Goal: Task Accomplishment & Management: Complete application form

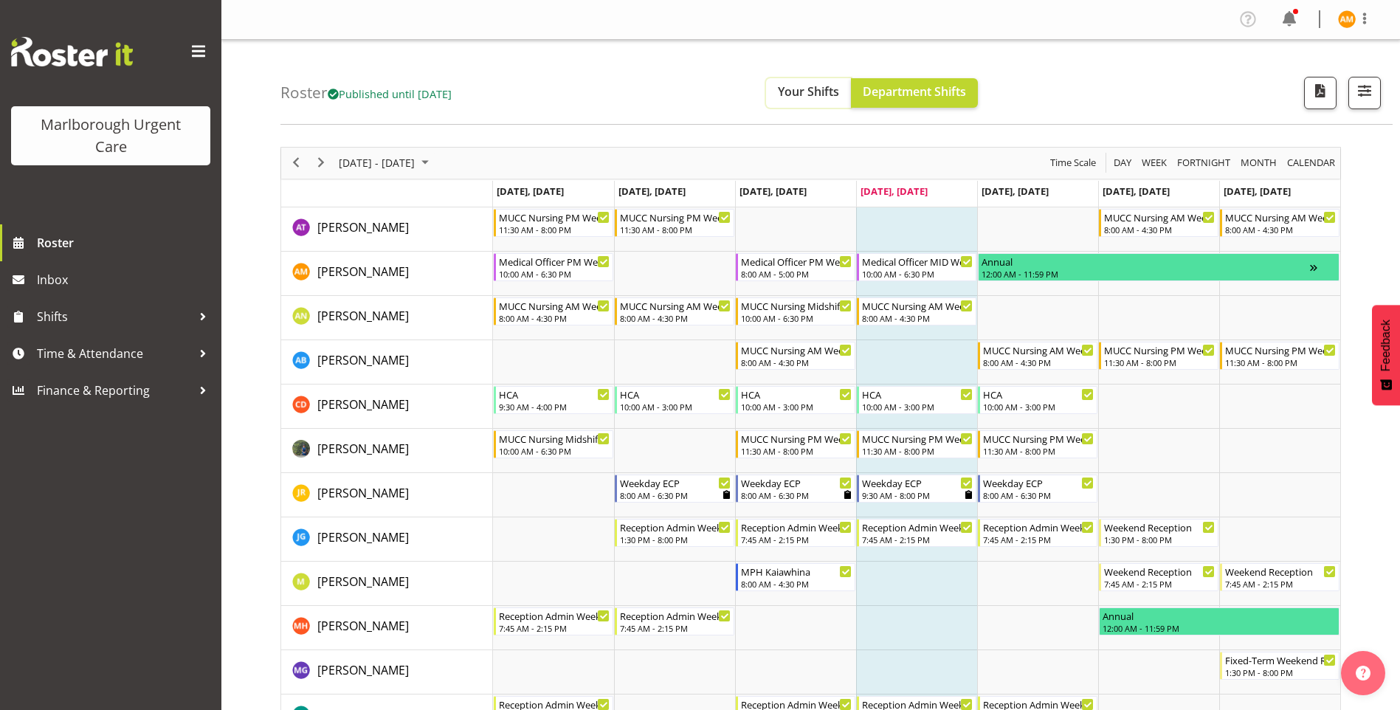
click at [839, 93] on span "Your Shifts" at bounding box center [808, 91] width 61 height 16
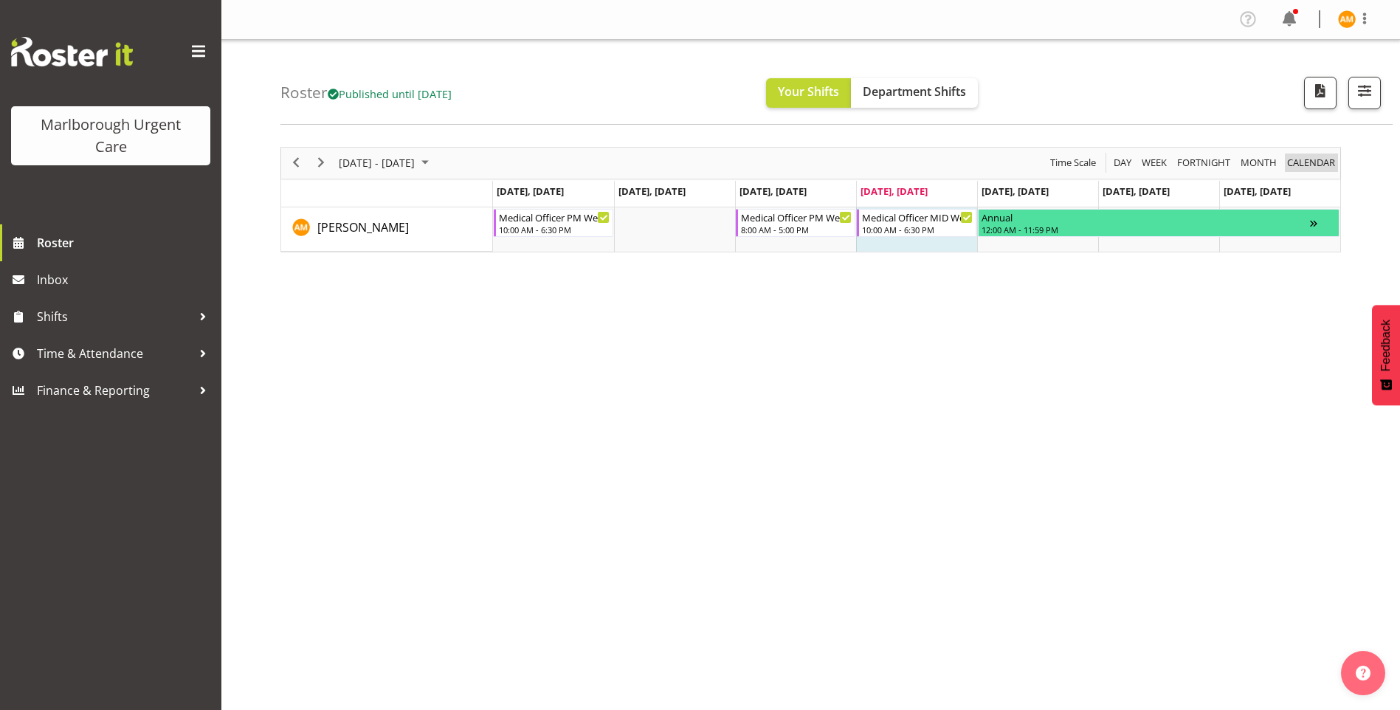
click at [1309, 164] on span "calendar" at bounding box center [1310, 162] width 51 height 18
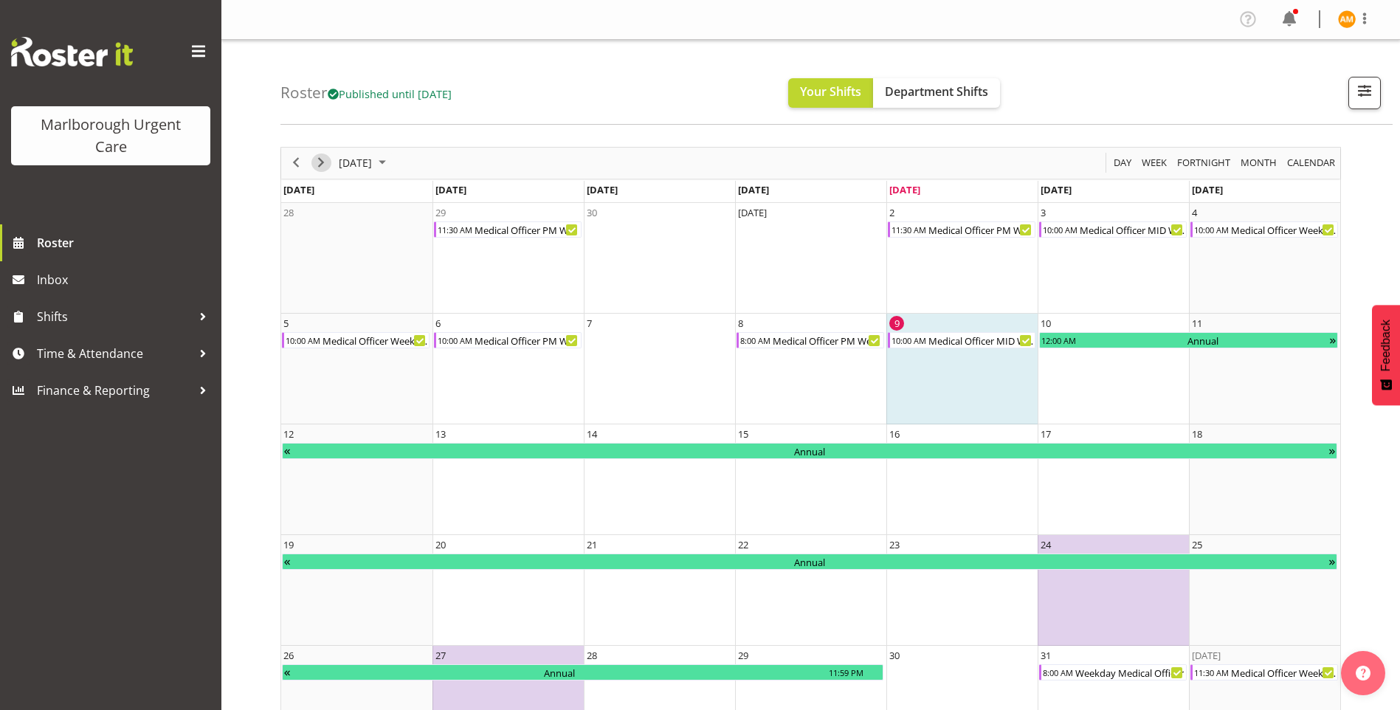
click at [323, 162] on span "Next" at bounding box center [321, 162] width 18 height 18
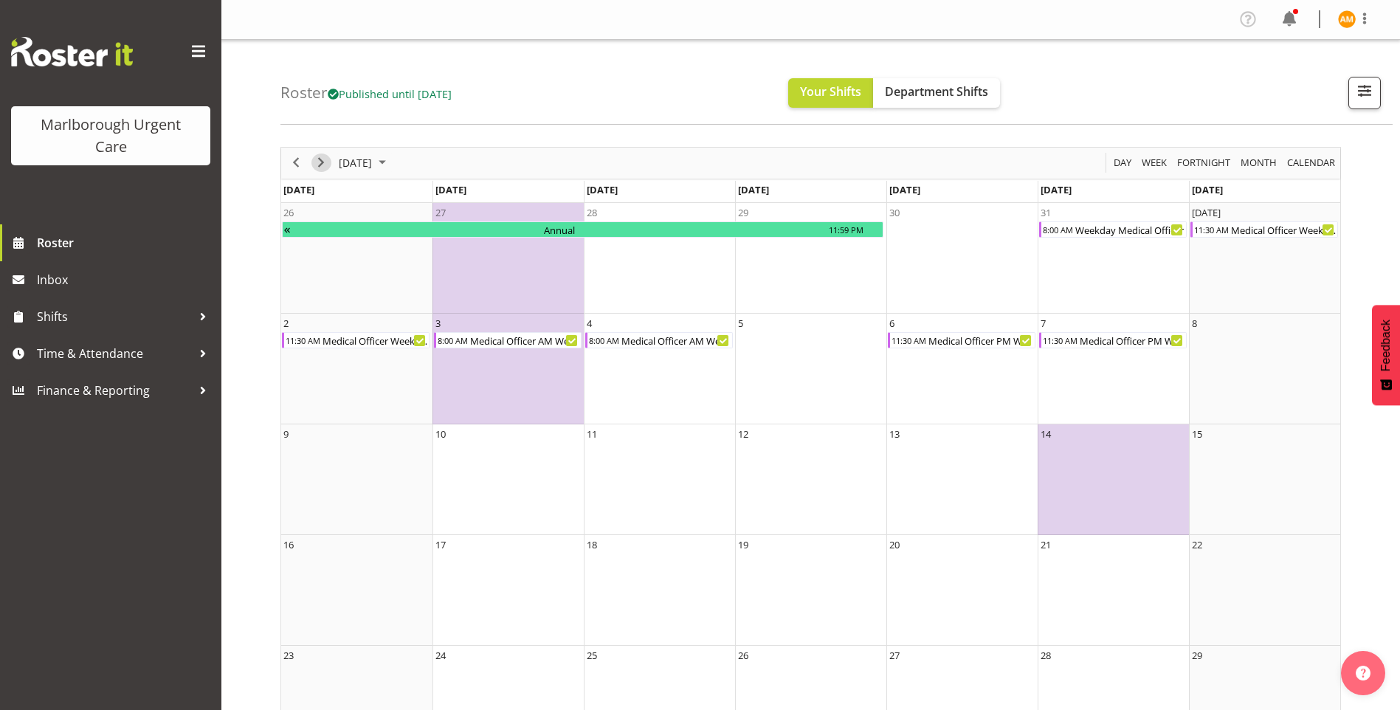
click at [316, 164] on span "Next" at bounding box center [321, 162] width 18 height 18
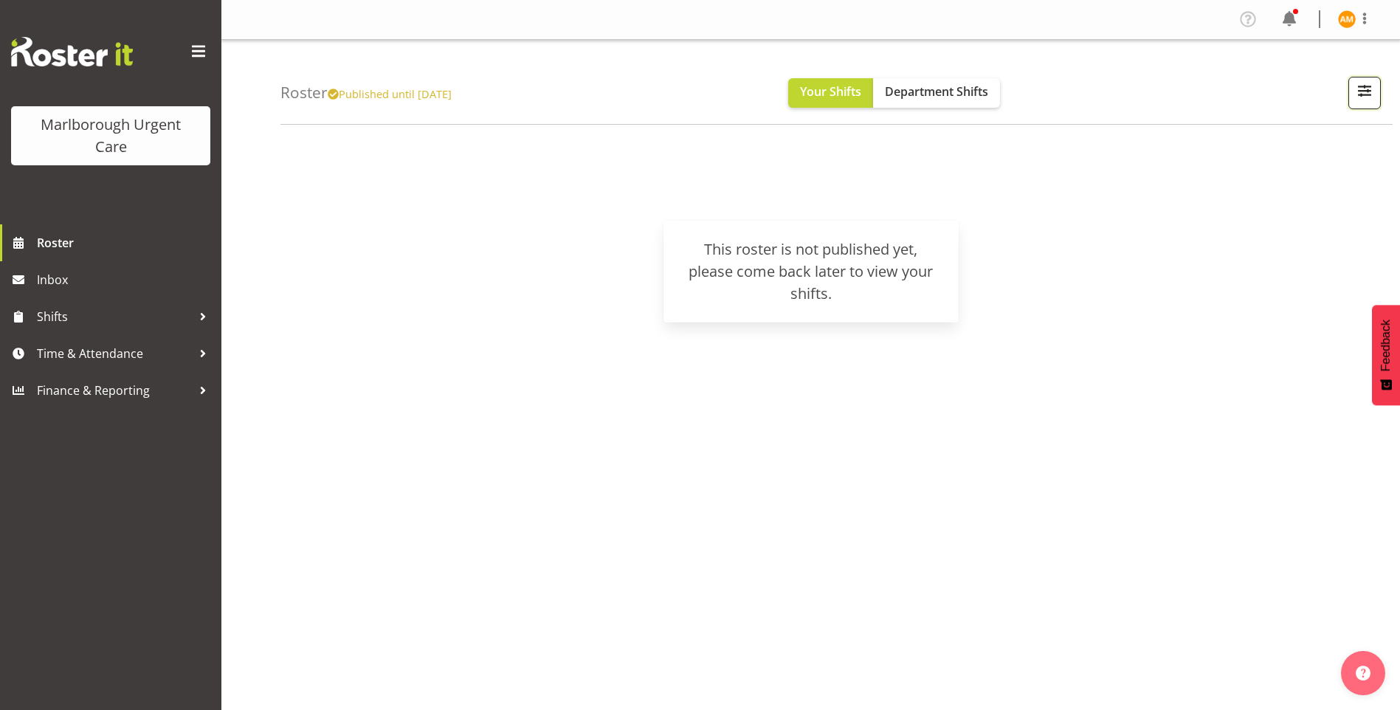
click at [1350, 99] on button "button" at bounding box center [1364, 93] width 32 height 32
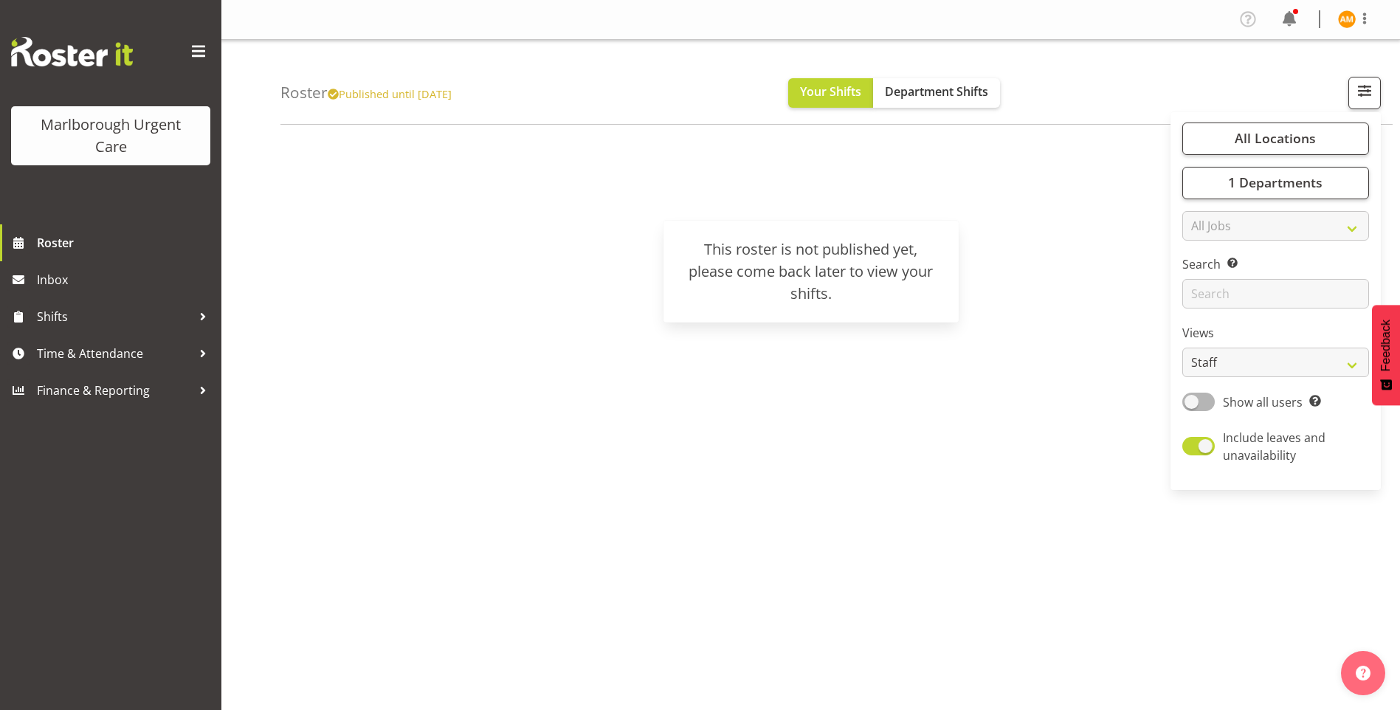
click at [965, 501] on div "[DATE] [DATE] Day Week Fortnight Month calendar Month Agenda Time Scale [DATE] …" at bounding box center [839, 431] width 1119 height 590
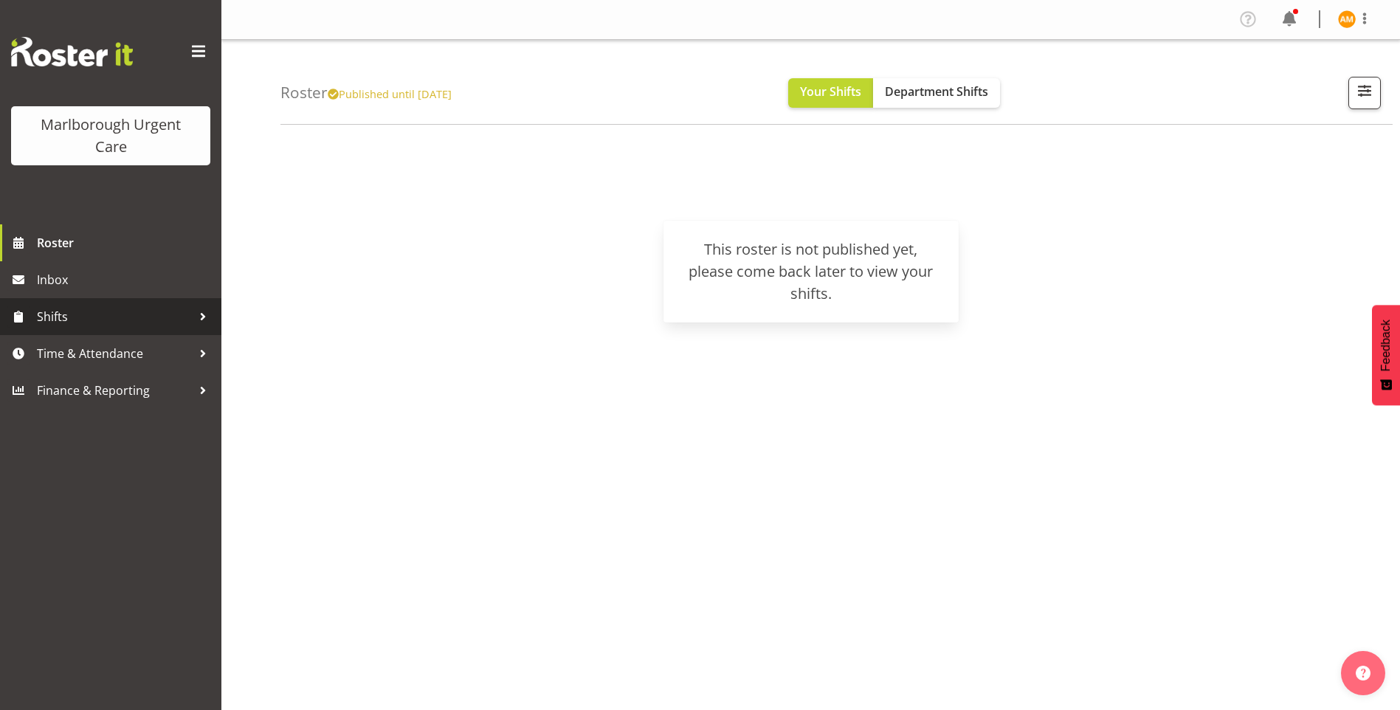
click at [153, 324] on span "Shifts" at bounding box center [114, 316] width 155 height 22
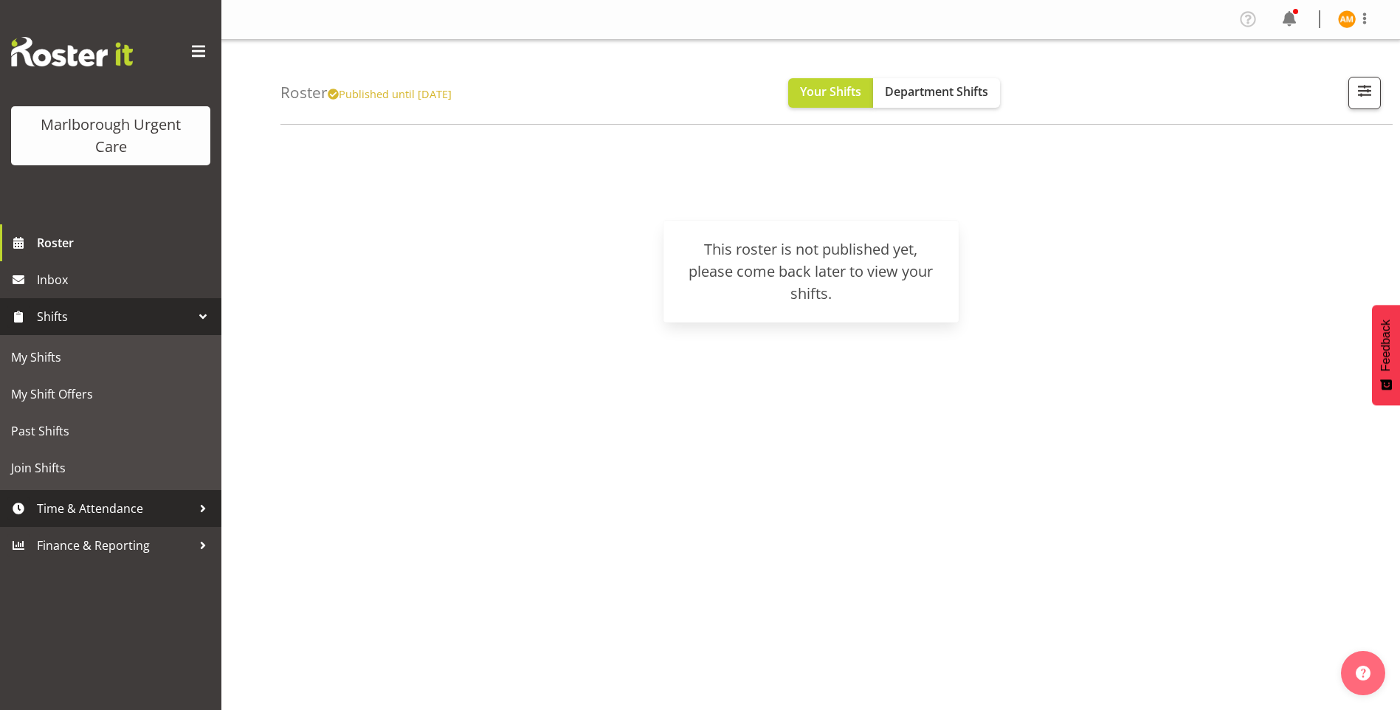
click at [190, 502] on span "Time & Attendance" at bounding box center [114, 508] width 155 height 22
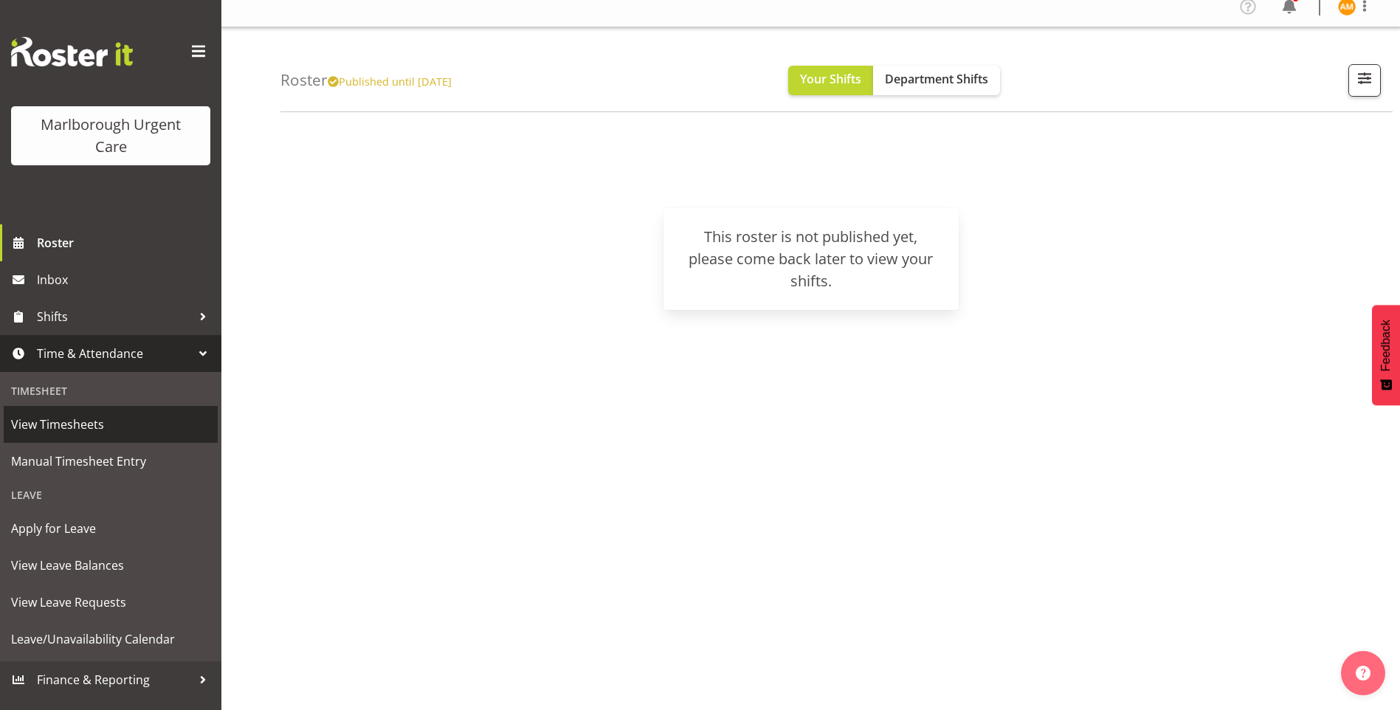
scroll to position [16, 0]
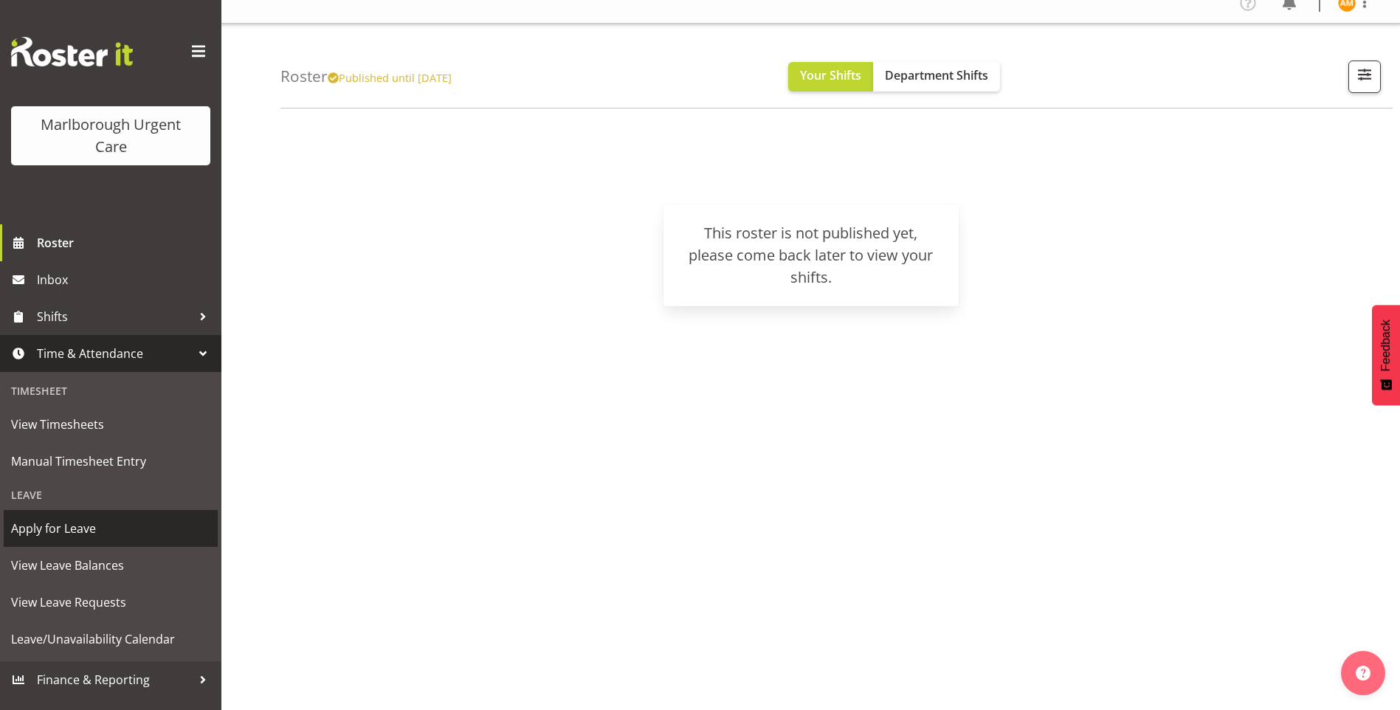
click at [90, 531] on span "Apply for Leave" at bounding box center [110, 528] width 199 height 22
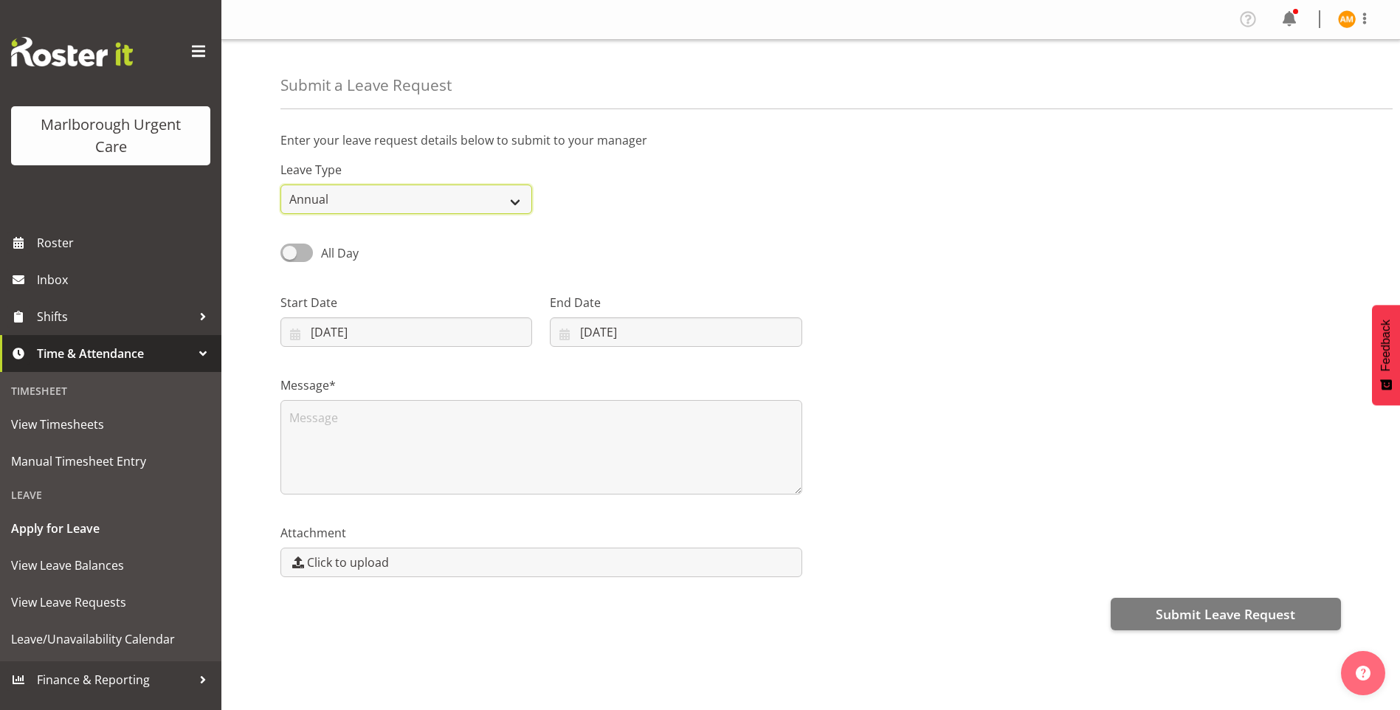
click at [513, 194] on select "Annual Sick Leave Without Pay Bereavement Domestic Violence Parental Jury Servi…" at bounding box center [406, 199] width 252 height 30
click at [665, 207] on div "Leave Type Annual Sick Leave Without Pay Bereavement Domestic Violence Parental…" at bounding box center [810, 181] width 1078 height 83
click at [305, 255] on span at bounding box center [296, 252] width 32 height 18
click at [290, 255] on input "All Day" at bounding box center [285, 253] width 10 height 10
drag, startPoint x: 305, startPoint y: 255, endPoint x: 270, endPoint y: 254, distance: 34.7
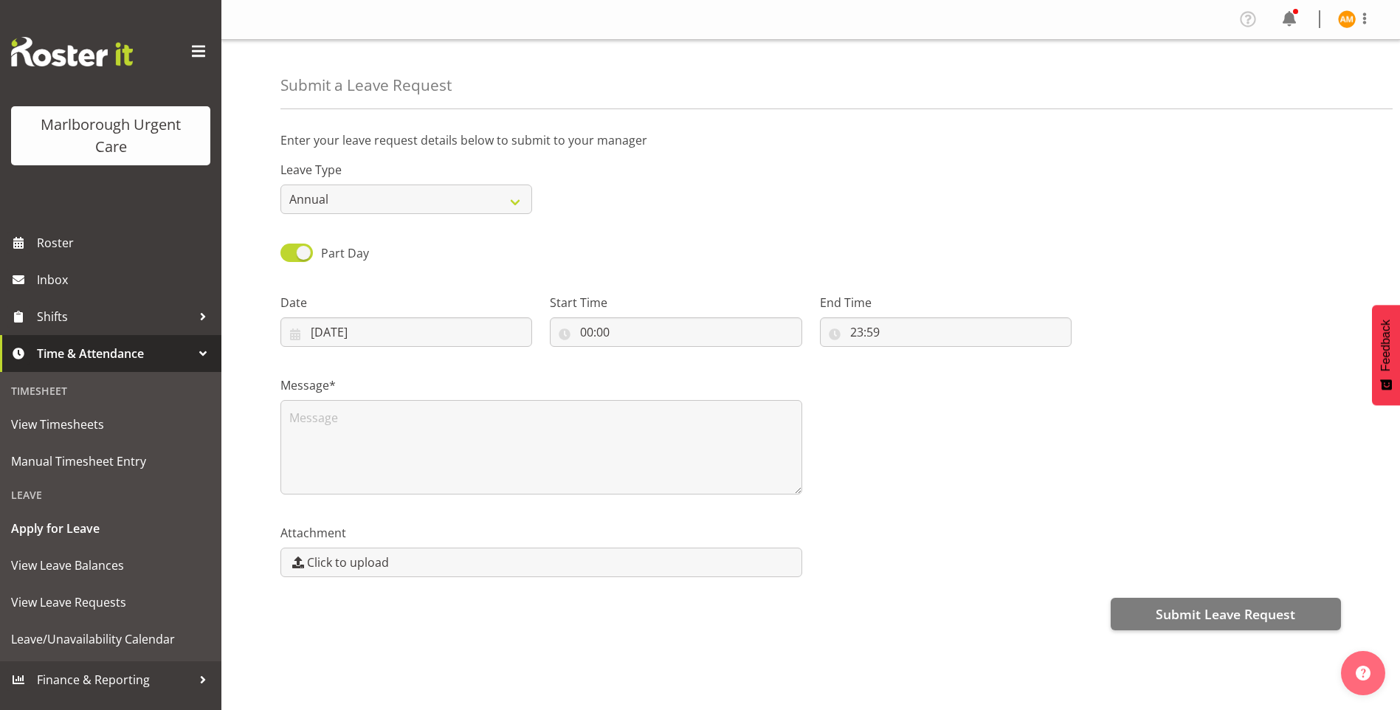
click at [270, 254] on div "Submit a Leave Request Enter your leave request details below to submit to your…" at bounding box center [810, 375] width 1178 height 671
click at [295, 255] on span at bounding box center [296, 252] width 32 height 18
click at [290, 255] on input "Part Day" at bounding box center [285, 253] width 10 height 10
checkbox input "false"
click at [406, 333] on input "09/10/2025" at bounding box center [406, 332] width 252 height 30
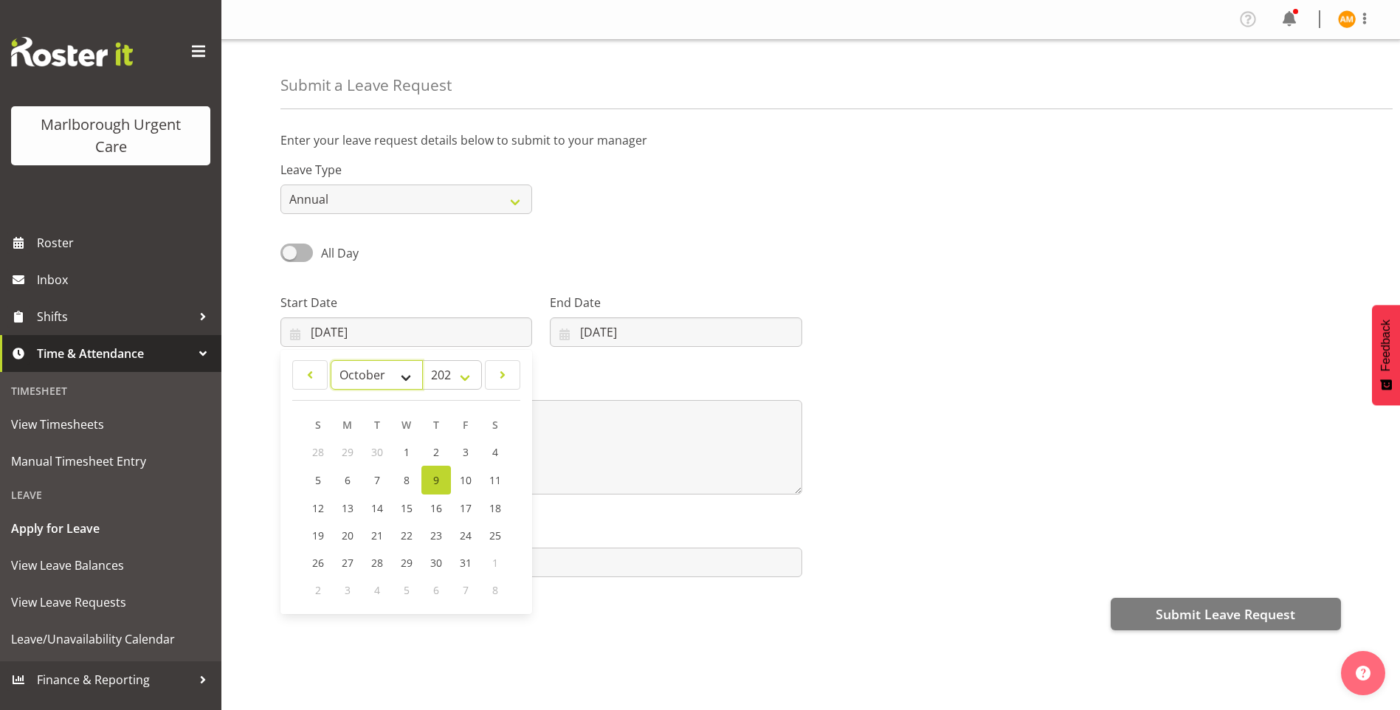
click at [397, 383] on select "January February March April May June July August September October November De…" at bounding box center [377, 375] width 92 height 30
select select "11"
click at [331, 360] on select "January February March April May June July August September October November De…" at bounding box center [377, 375] width 92 height 30
click at [461, 510] on span "19" at bounding box center [466, 506] width 12 height 14
type input "19/12/2025"
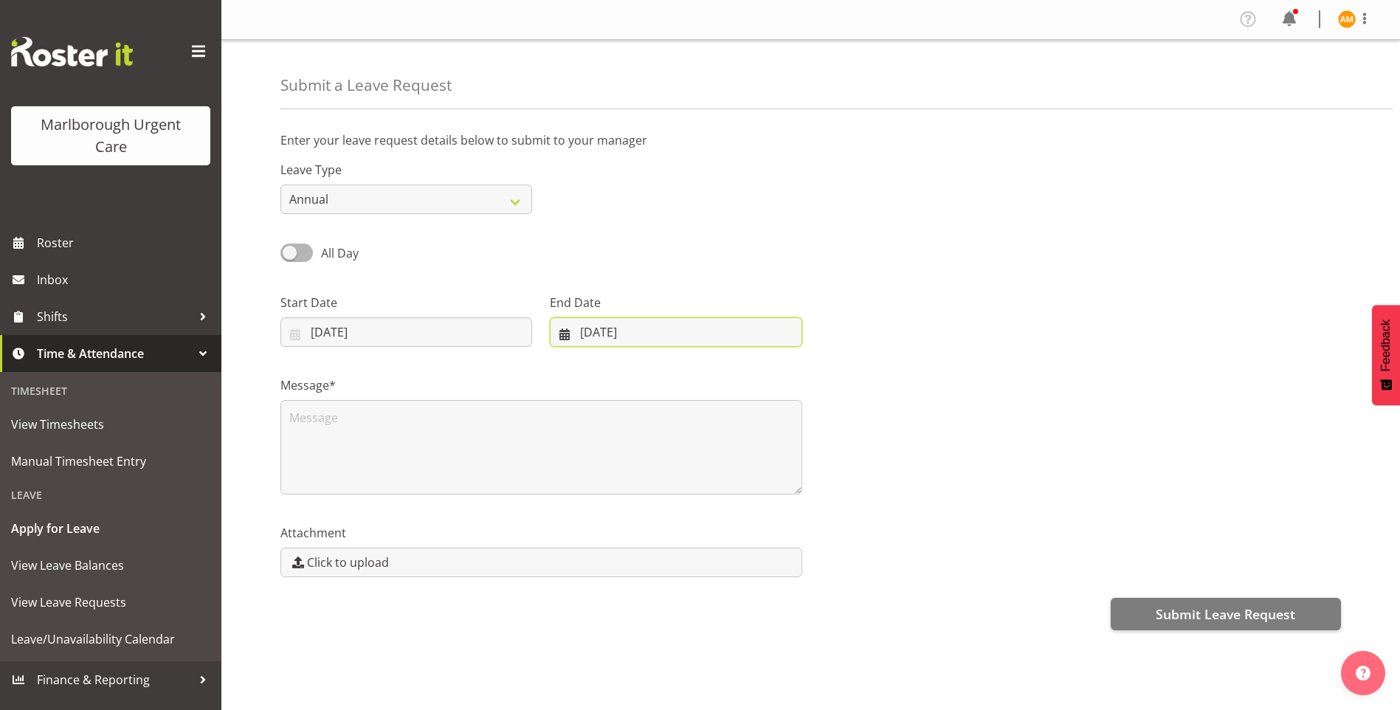
click at [561, 335] on input "09/10/2025" at bounding box center [676, 332] width 252 height 30
drag, startPoint x: 643, startPoint y: 374, endPoint x: 645, endPoint y: 388, distance: 14.2
click at [643, 374] on select "January February March April May June July August September October November De…" at bounding box center [614, 375] width 101 height 30
select select "11"
click at [564, 360] on select "January February March April May June July August September October November De…" at bounding box center [614, 375] width 101 height 30
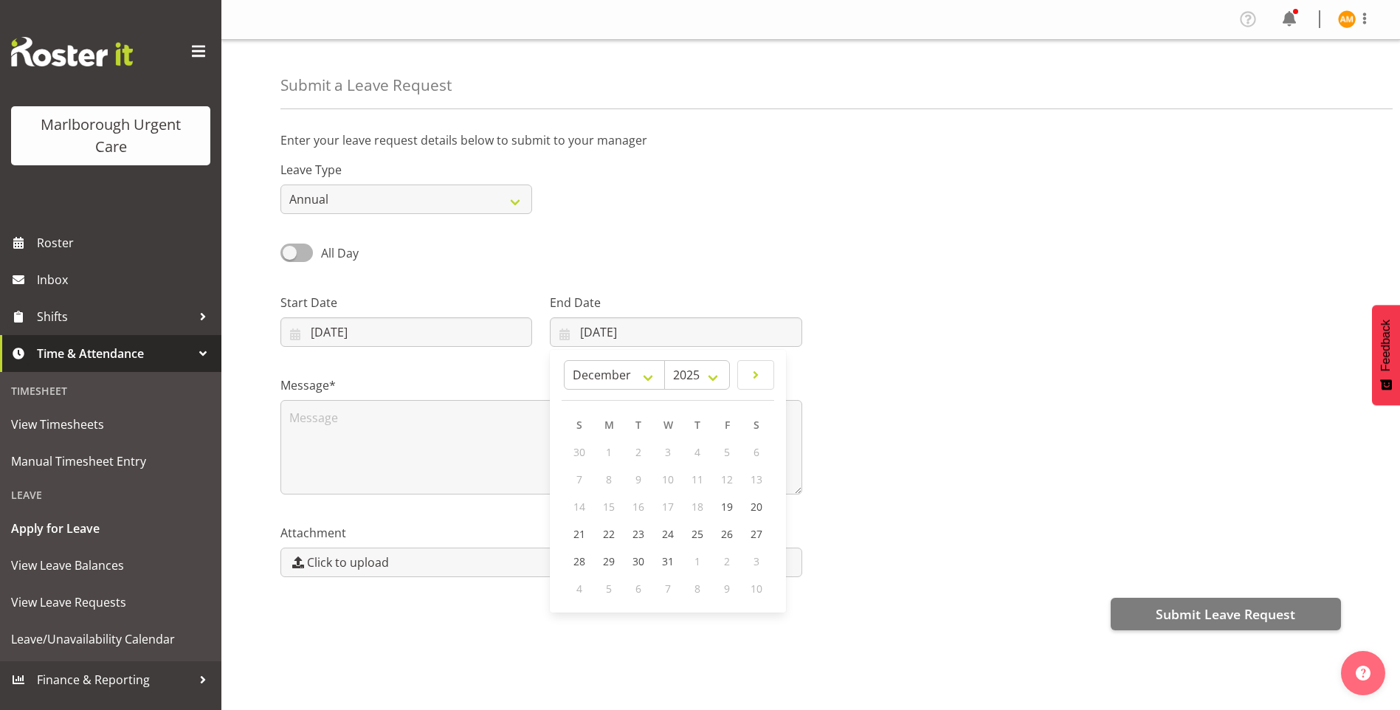
click at [608, 593] on span "5" at bounding box center [609, 588] width 6 height 14
click at [607, 589] on span "5" at bounding box center [609, 588] width 6 height 14
click at [607, 587] on span "5" at bounding box center [609, 588] width 6 height 14
click at [672, 559] on span "31" at bounding box center [668, 561] width 12 height 14
type input "31/12/2025"
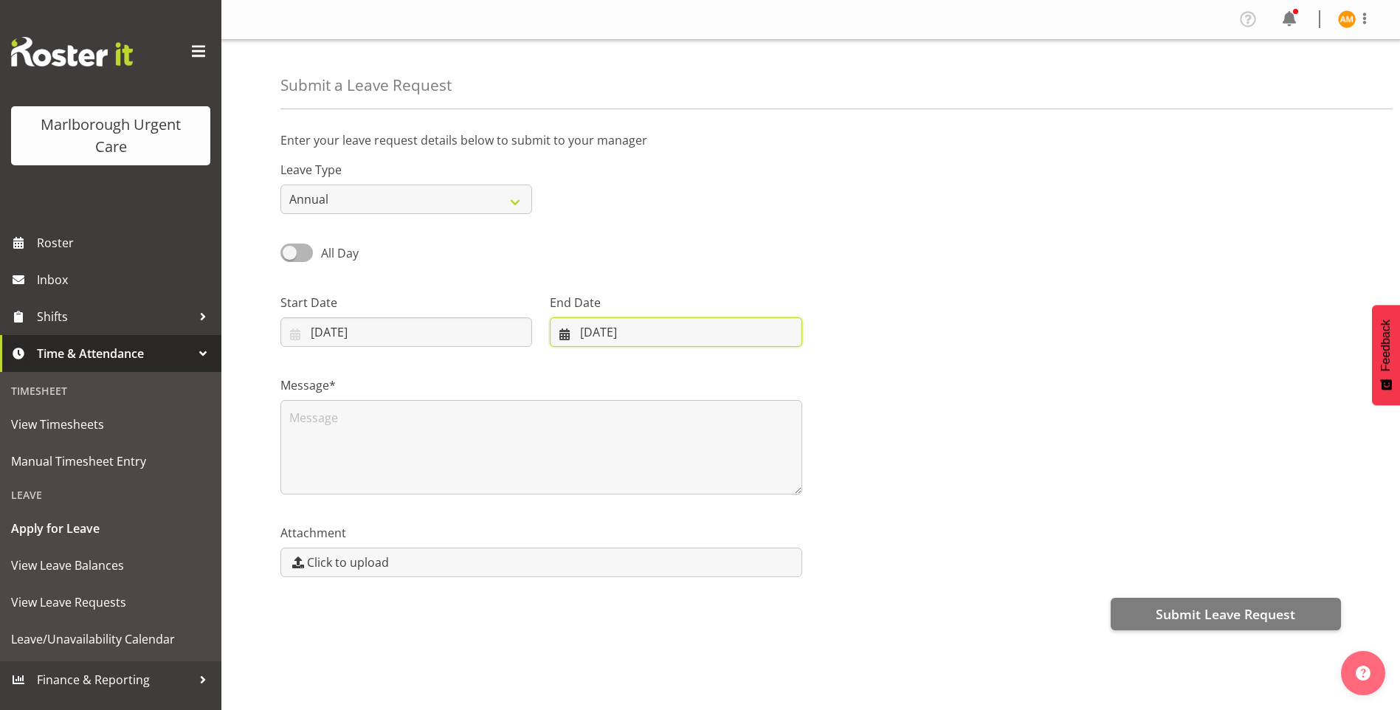
click at [564, 336] on input "31/12/2025" at bounding box center [676, 332] width 252 height 30
click at [730, 561] on div "2" at bounding box center [727, 560] width 30 height 27
click at [692, 558] on div "1" at bounding box center [697, 560] width 30 height 27
click at [671, 559] on span "31" at bounding box center [668, 561] width 12 height 14
click at [303, 331] on input "19/12/2025" at bounding box center [406, 332] width 252 height 30
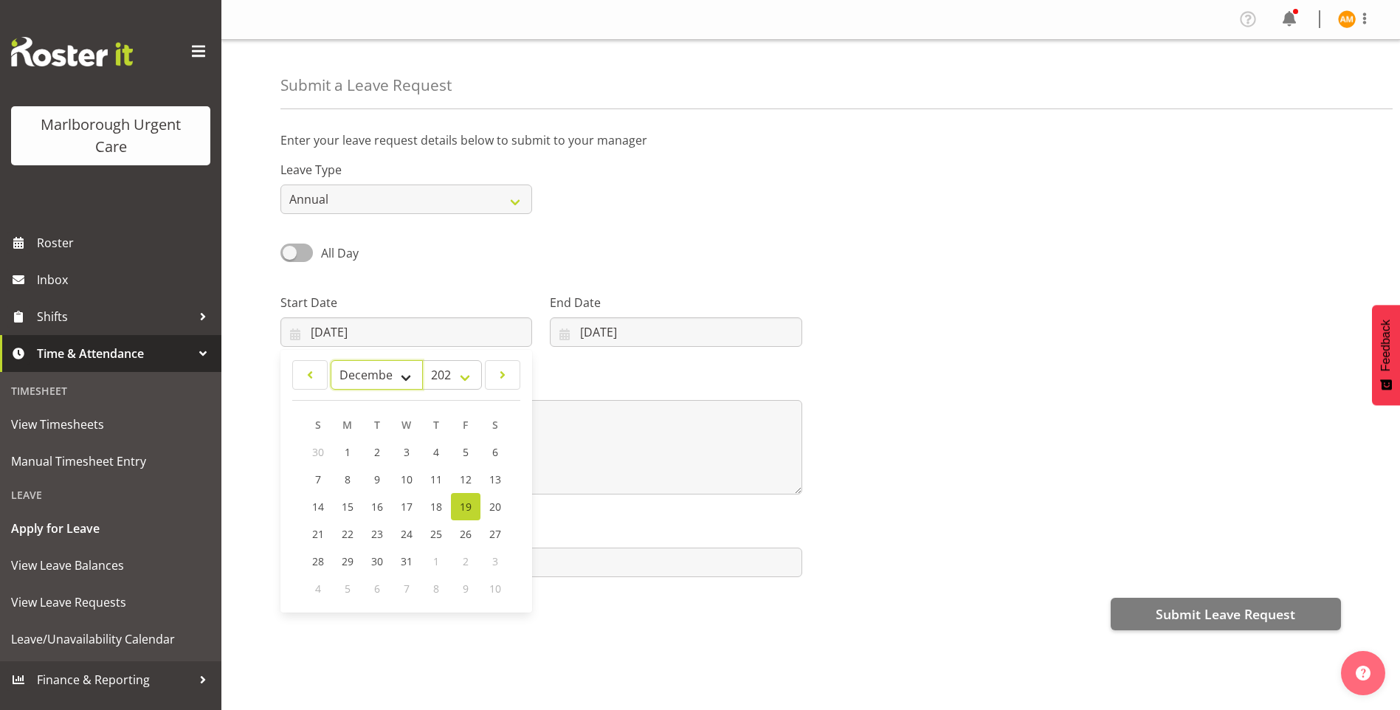
drag, startPoint x: 371, startPoint y: 378, endPoint x: 388, endPoint y: 389, distance: 19.9
click at [371, 378] on select "January February March April May June July August September October November De…" at bounding box center [377, 375] width 92 height 30
select select "9"
click at [331, 360] on select "January February March April May June July August September October November De…" at bounding box center [377, 375] width 92 height 30
click at [376, 542] on span "21" at bounding box center [377, 535] width 12 height 14
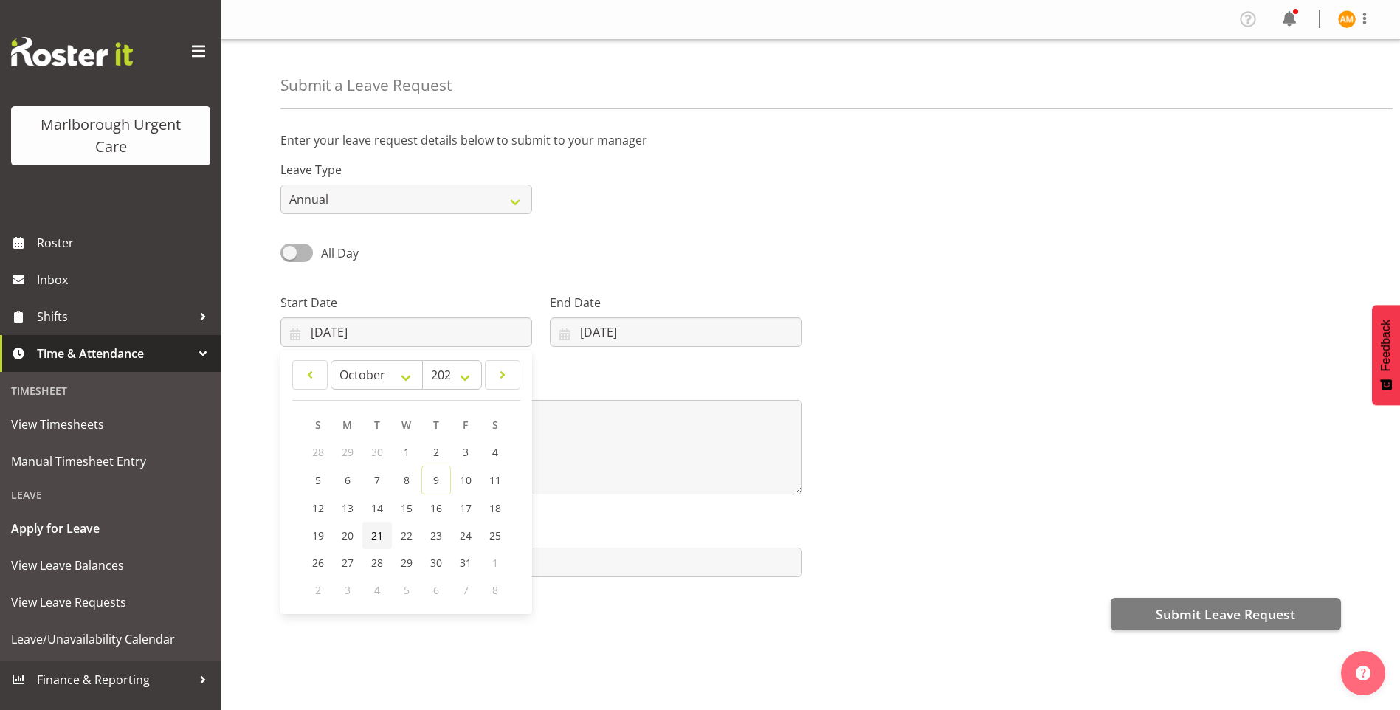
type input "21/10/2025"
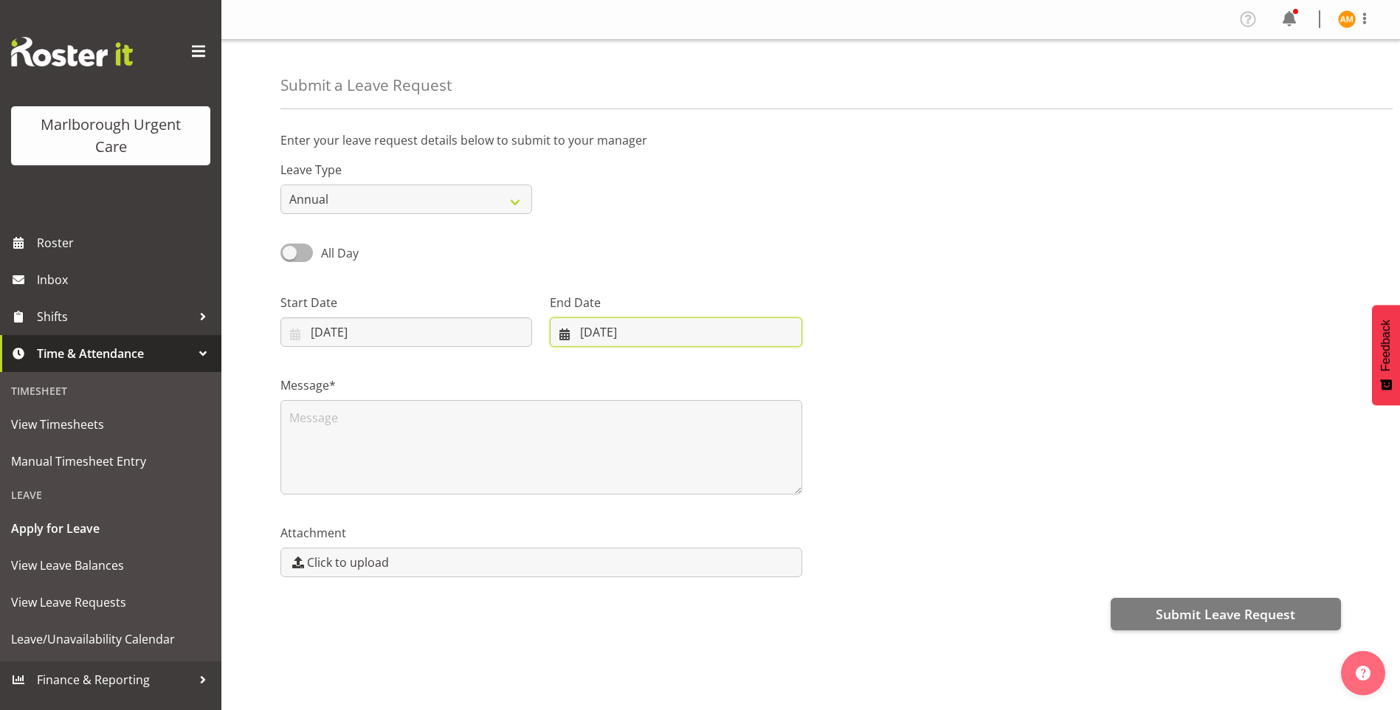
click at [654, 337] on input "31/12/2025" at bounding box center [676, 332] width 252 height 30
click at [656, 379] on select "January February March April May June July August September October November De…" at bounding box center [646, 375] width 92 height 30
select select "9"
click at [600, 360] on select "January February March April May June July August September October November De…" at bounding box center [646, 375] width 92 height 30
click at [909, 398] on div "Message*" at bounding box center [810, 430] width 1078 height 148
